Goal: Transaction & Acquisition: Purchase product/service

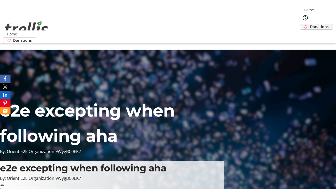
click at [310, 24] on span "Donations" at bounding box center [319, 27] width 19 height 6
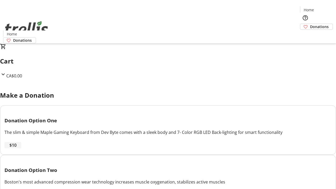
click at [17, 148] on span "$10" at bounding box center [12, 145] width 7 height 6
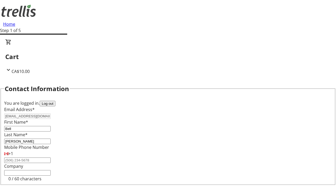
select select "CA"
type input "[STREET_ADDRESS][PERSON_NAME]"
type input "Kelowna"
select select "BC"
type input "Kelowna"
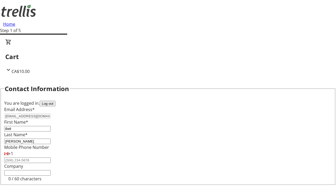
type input "V1Y 0C2"
